Goal: Check status: Check status

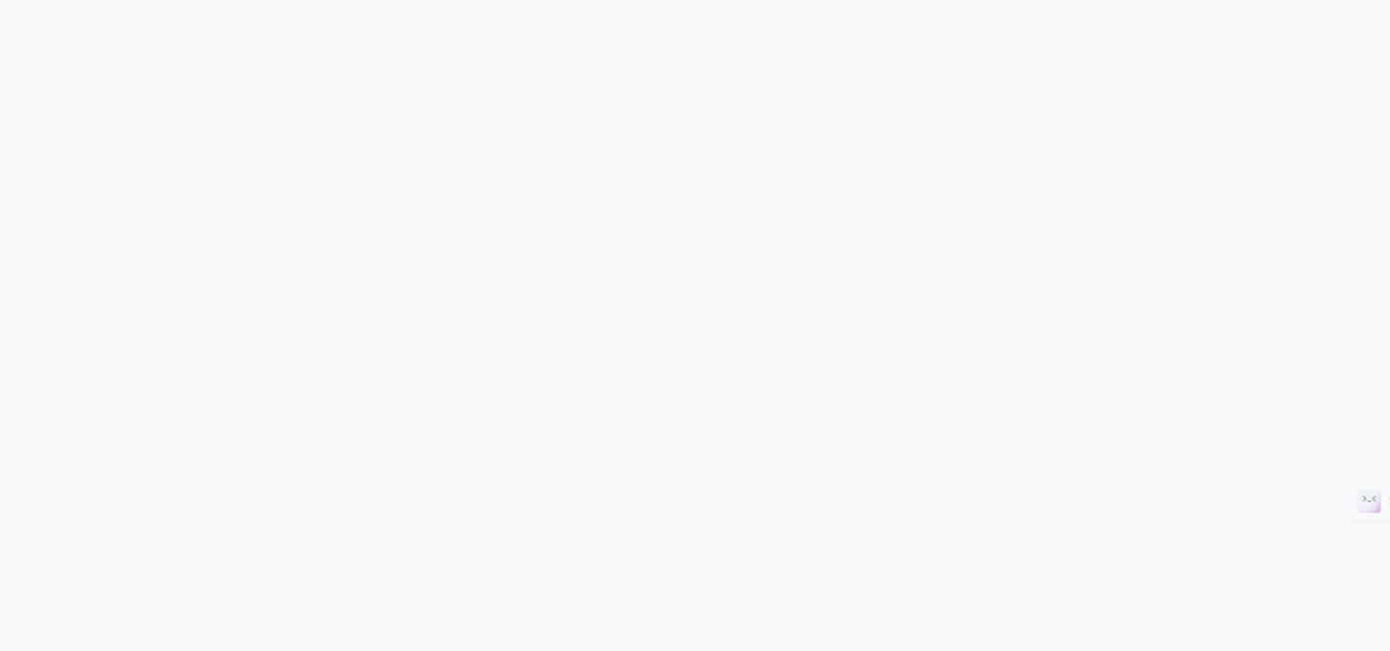
scroll to position [969, 0]
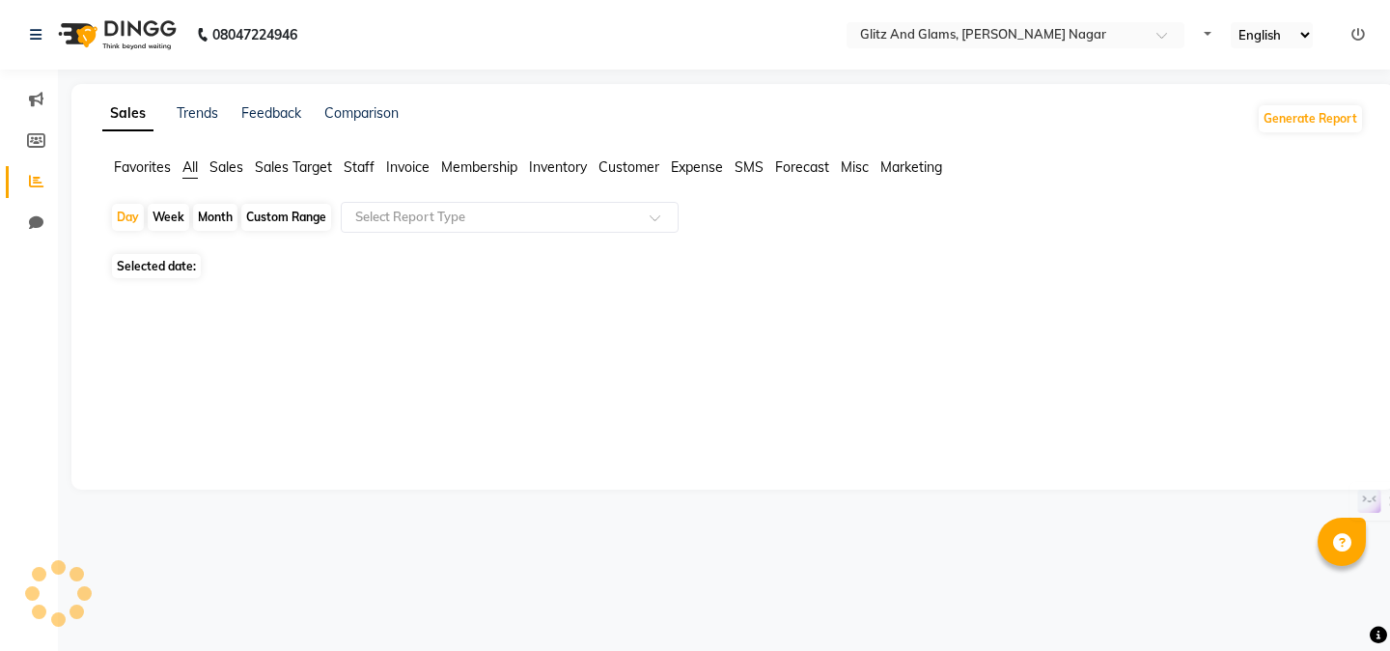
select select "en"
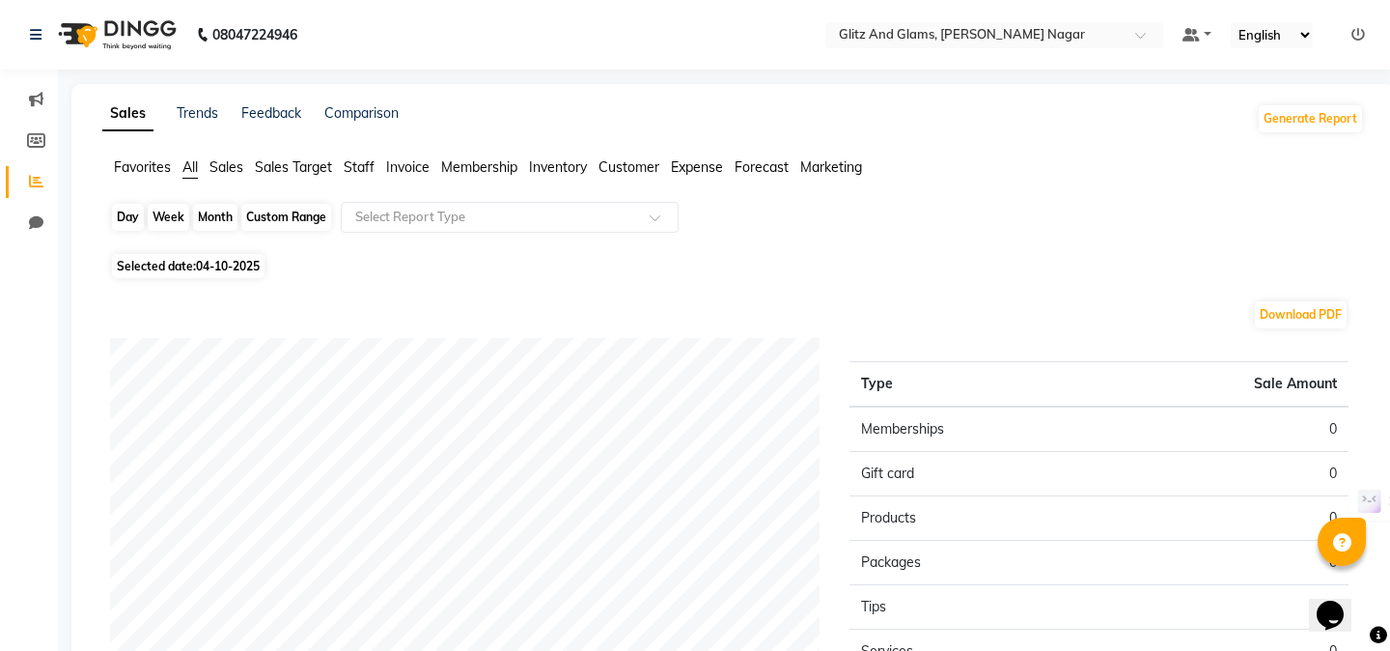
click at [136, 212] on div "Day" at bounding box center [128, 217] width 32 height 27
select select "10"
select select "2025"
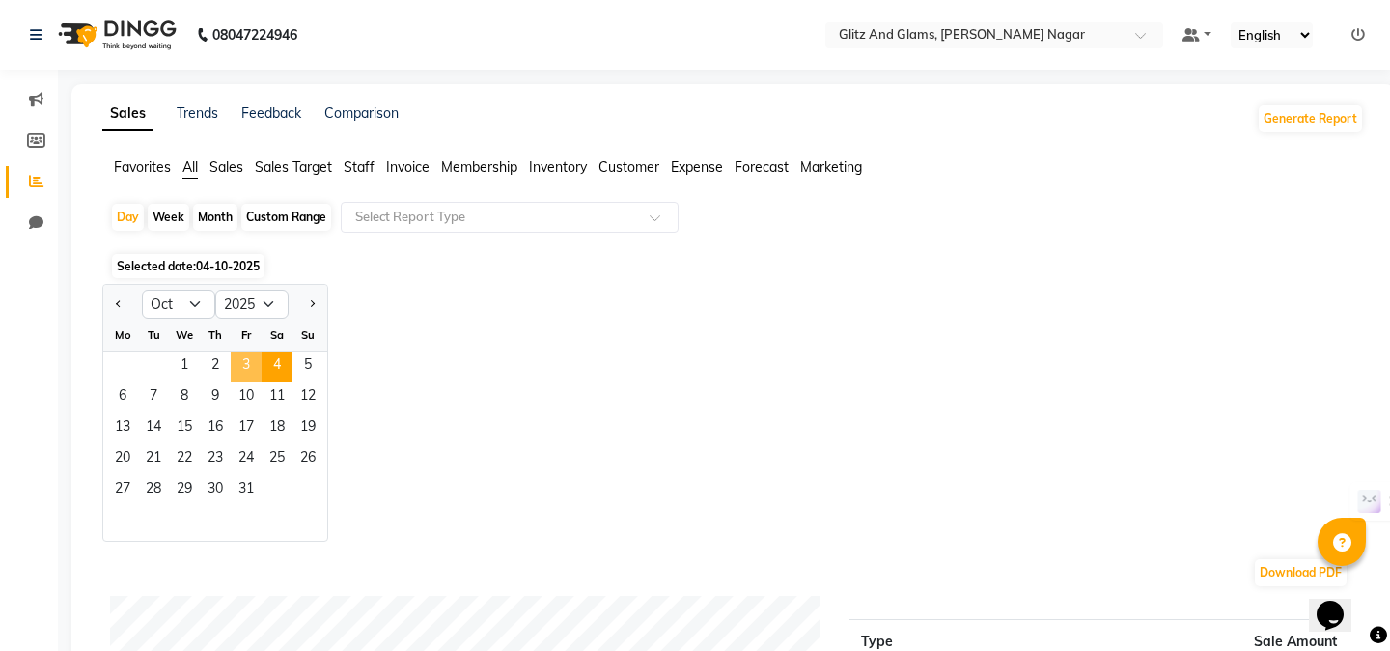
click at [240, 363] on span "3" at bounding box center [246, 366] width 31 height 31
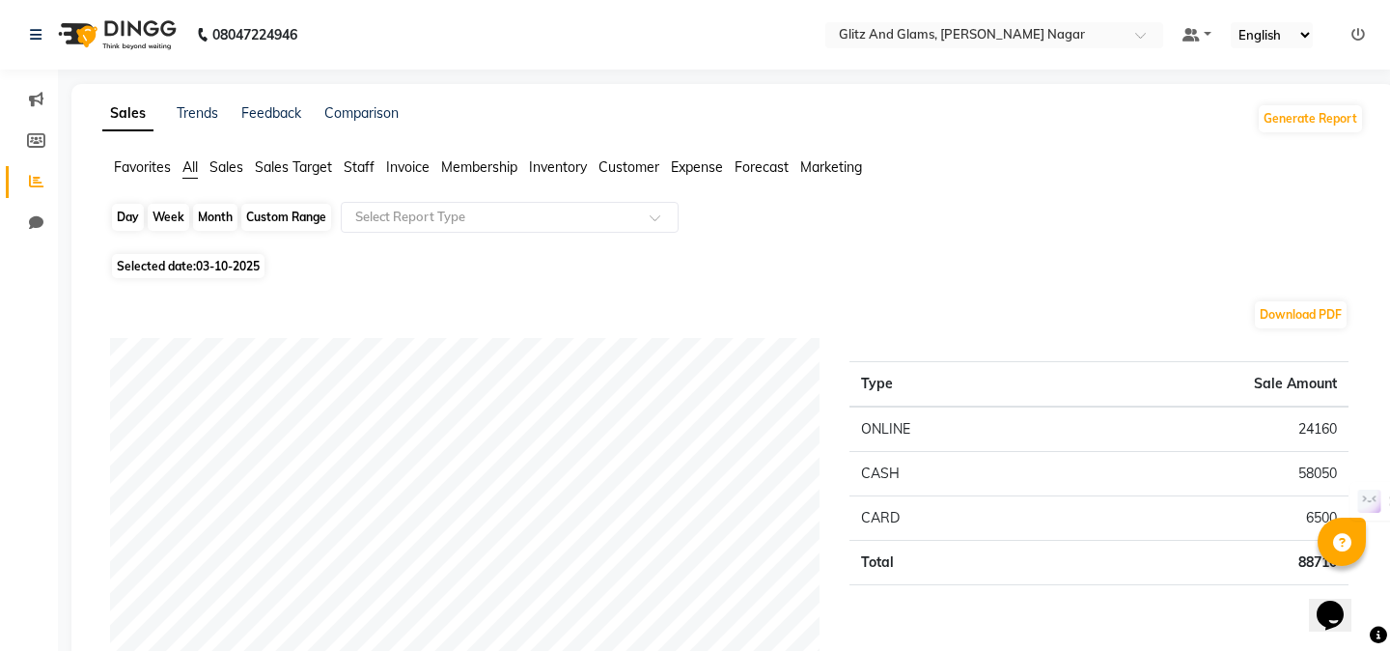
click at [132, 219] on div "Day" at bounding box center [128, 217] width 32 height 27
select select "10"
select select "2025"
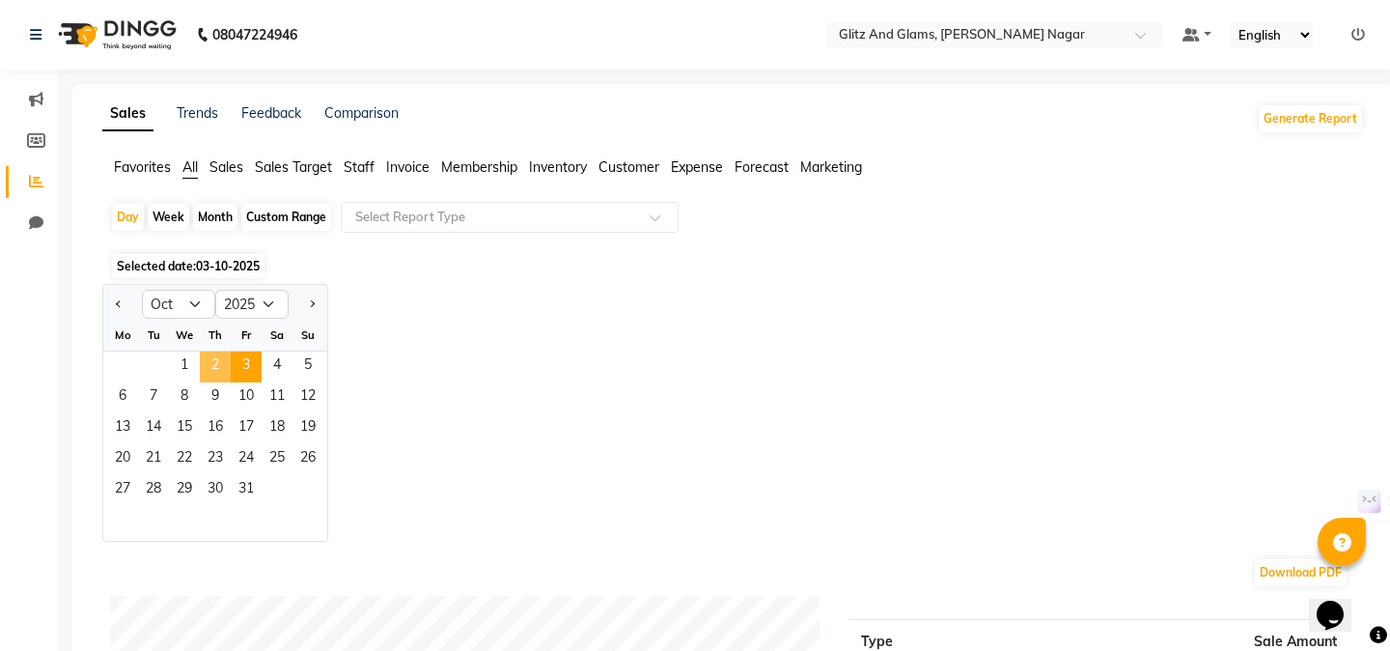
click at [220, 360] on span "2" at bounding box center [215, 366] width 31 height 31
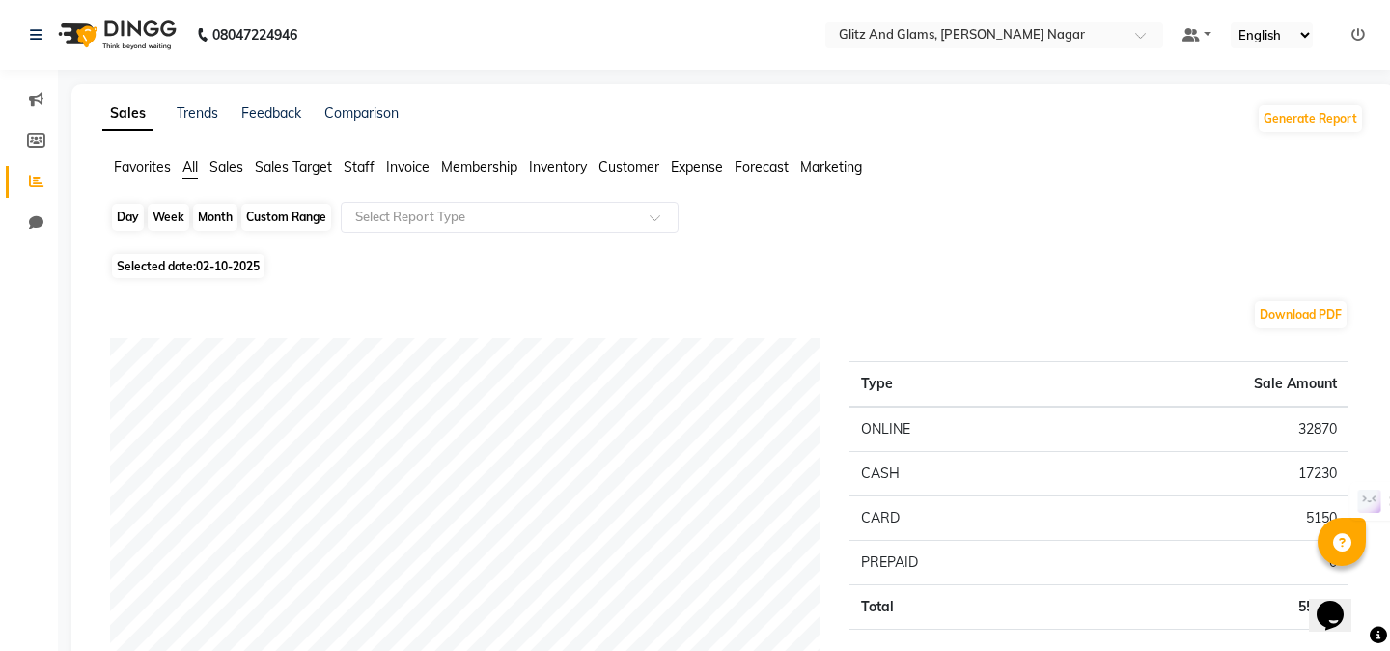
click at [135, 219] on div "Day" at bounding box center [128, 217] width 32 height 27
select select "10"
select select "2025"
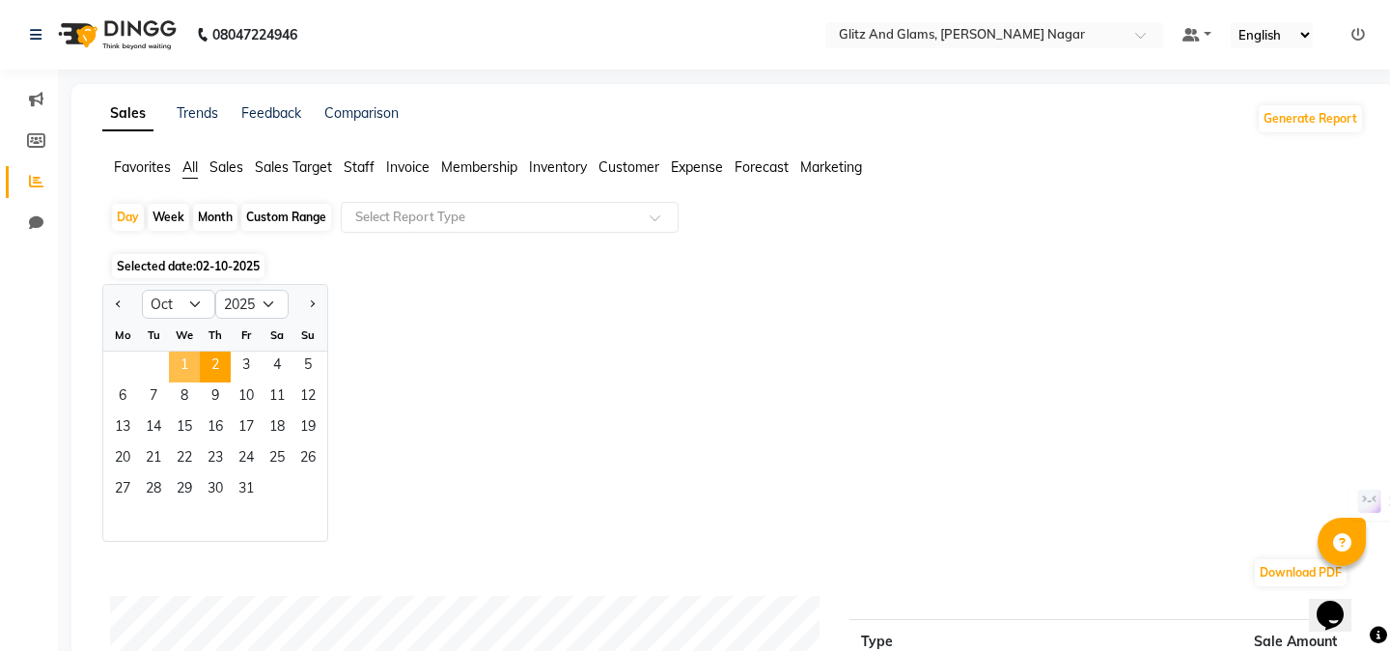
click at [179, 363] on span "1" at bounding box center [184, 366] width 31 height 31
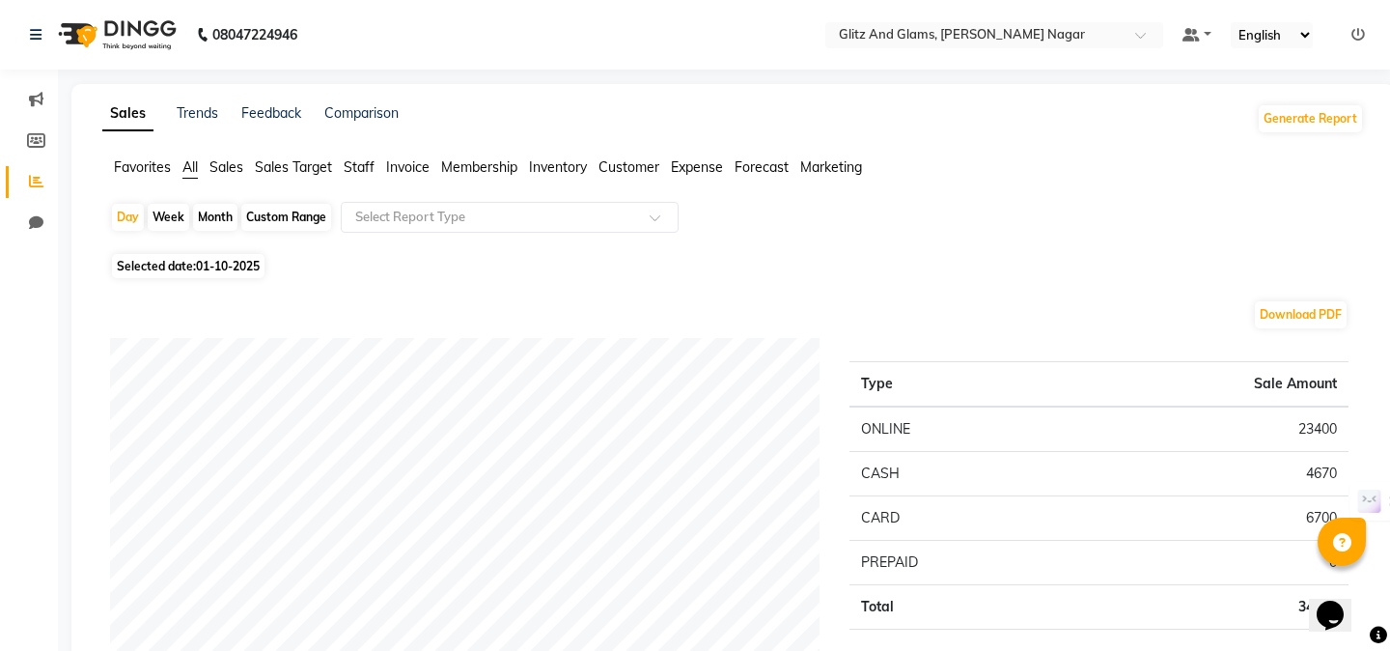
click at [145, 219] on div "Day Week Month Custom Range Select Report Type" at bounding box center [733, 225] width 1247 height 46
click at [133, 221] on div "Day" at bounding box center [128, 217] width 32 height 27
select select "10"
select select "2025"
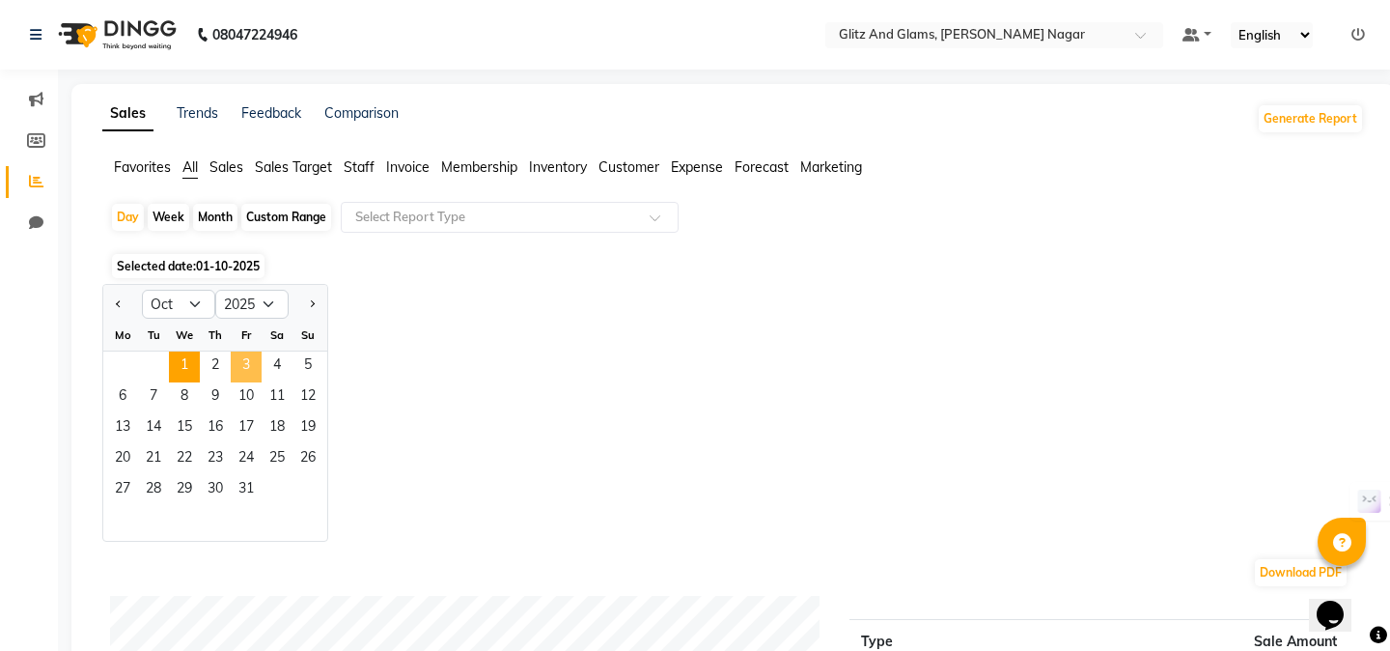
click at [254, 360] on span "3" at bounding box center [246, 366] width 31 height 31
